Goal: Entertainment & Leisure: Consume media (video, audio)

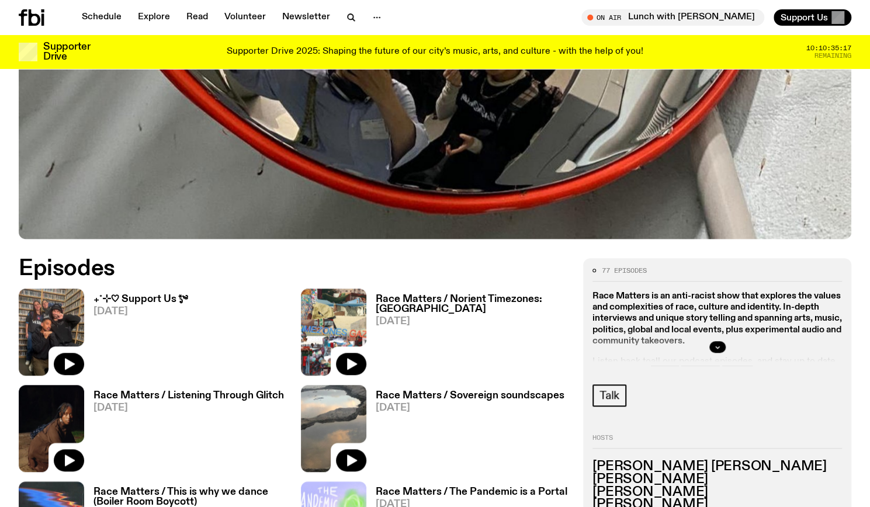
scroll to position [568, 0]
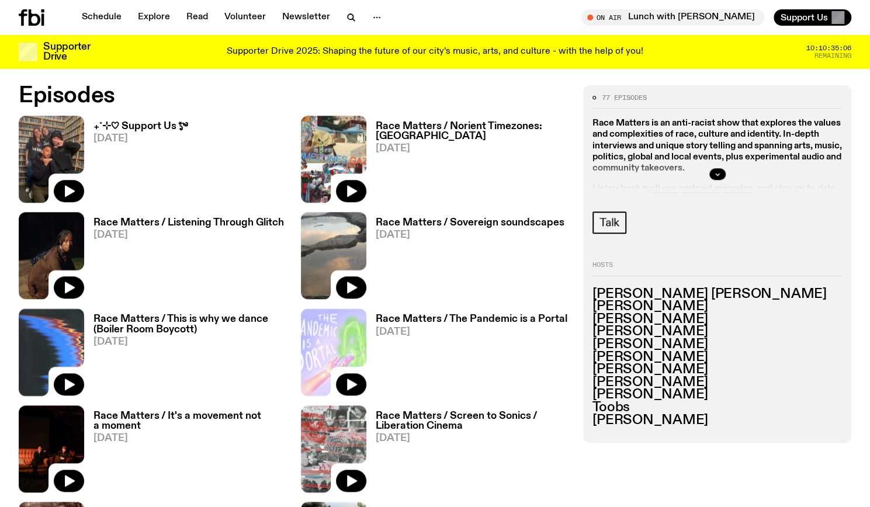
click at [138, 127] on h3 "₊˚⊹♡ Support Us *ೃ༄" at bounding box center [140, 126] width 94 height 10
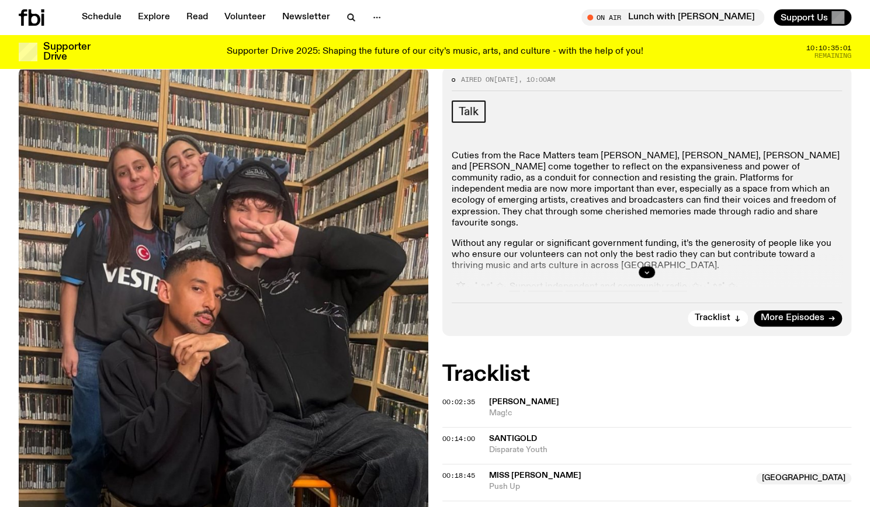
scroll to position [158, 0]
click at [647, 271] on icon "button" at bounding box center [646, 272] width 7 height 7
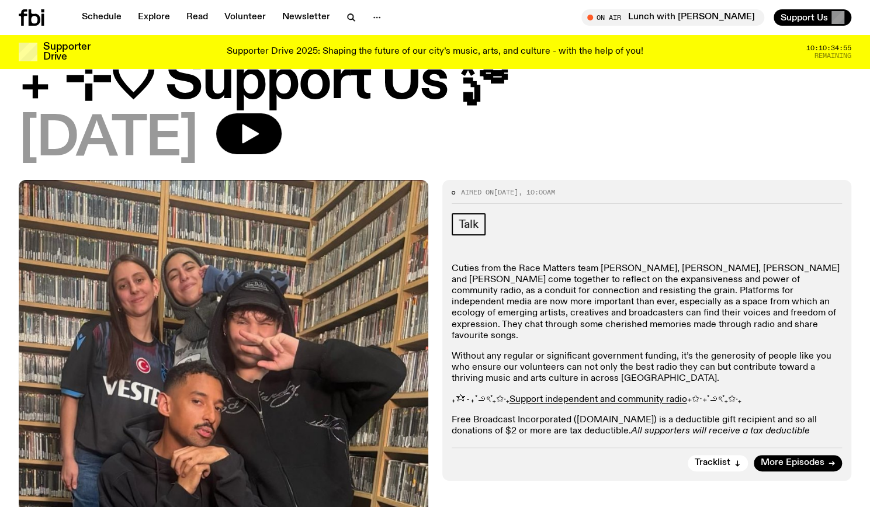
scroll to position [40, 0]
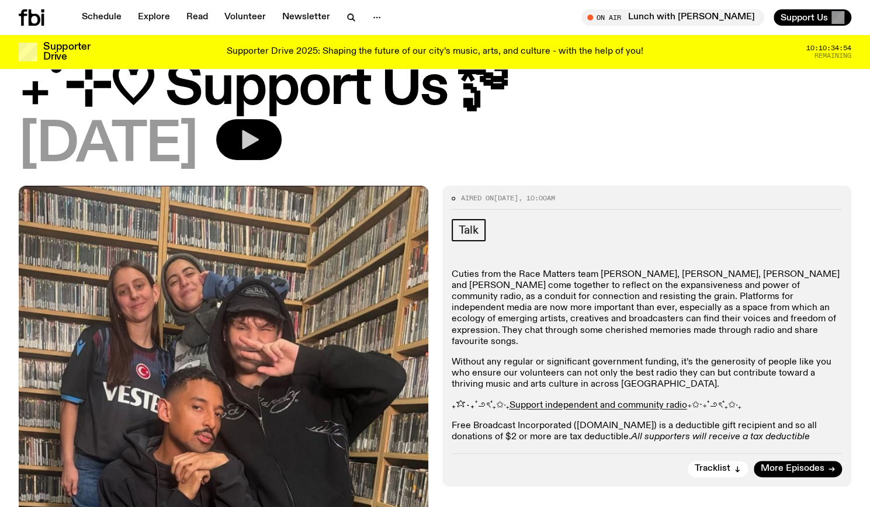
click at [260, 133] on icon "button" at bounding box center [248, 139] width 23 height 23
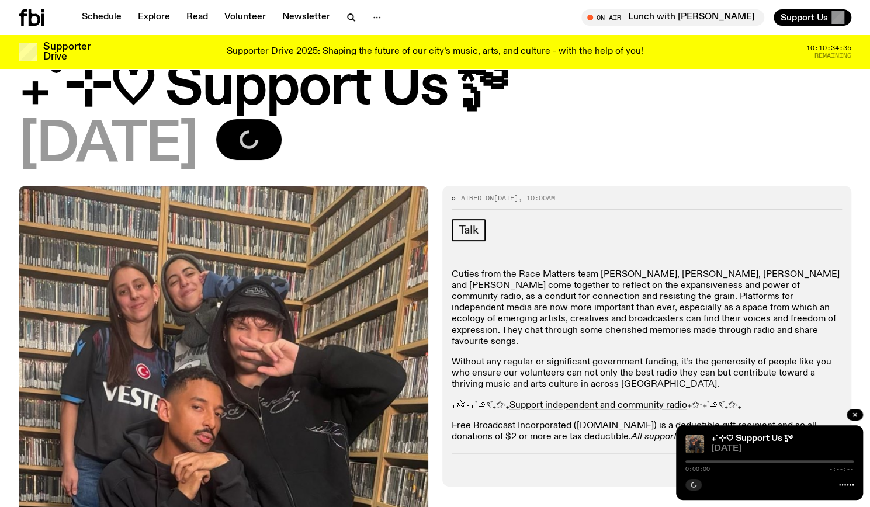
click at [618, 33] on div "Schedule Explore Read Volunteer Newsletter On Air Lunch with Batoul Hodroj Tune…" at bounding box center [435, 17] width 870 height 35
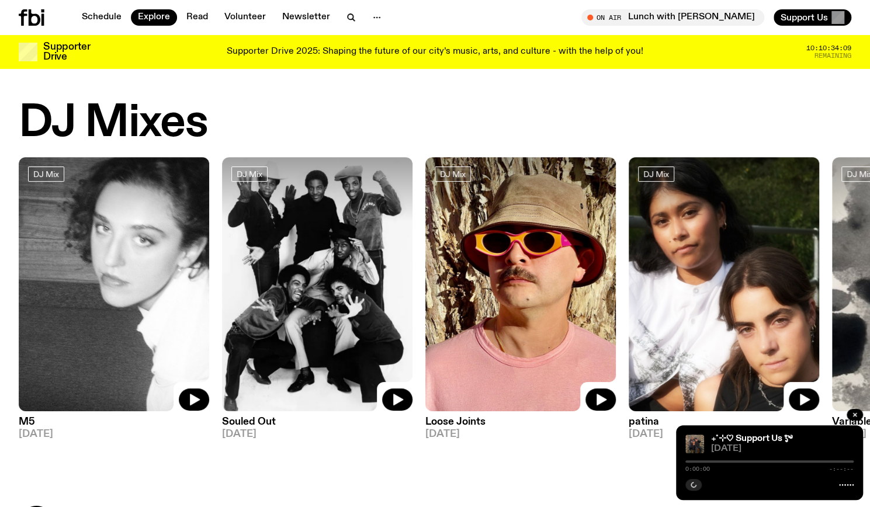
scroll to position [1, 0]
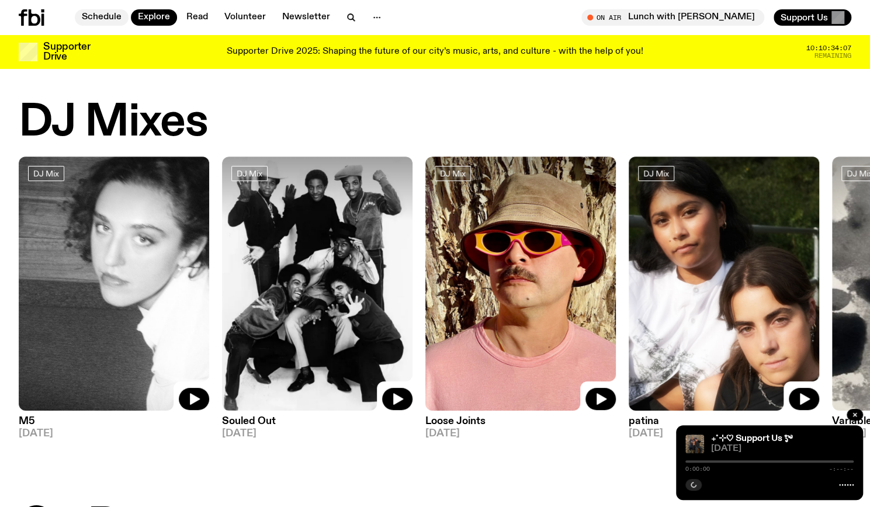
click at [99, 18] on link "Schedule" at bounding box center [102, 17] width 54 height 16
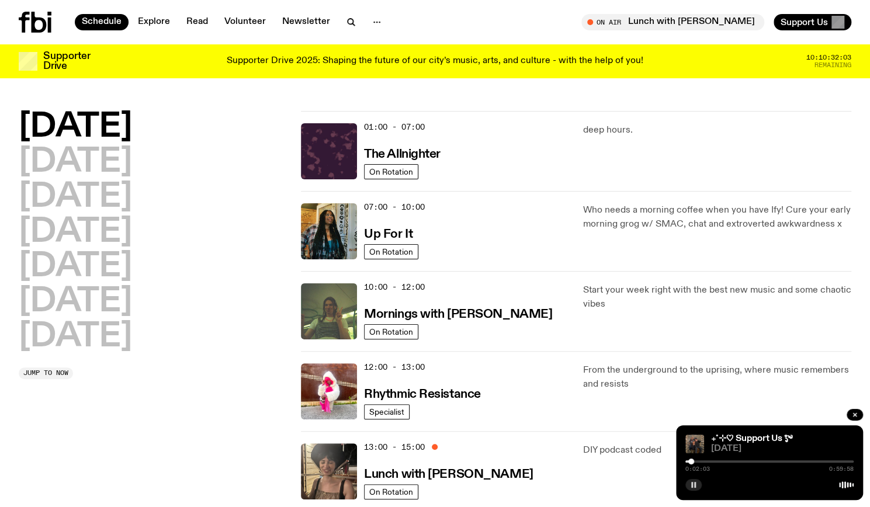
click at [690, 485] on icon "button" at bounding box center [693, 484] width 7 height 7
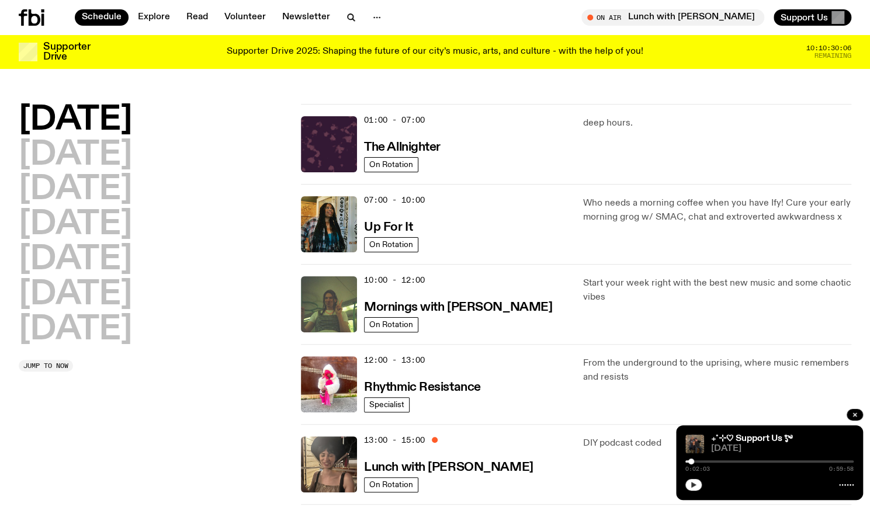
scroll to position [216, 0]
